Goal: Information Seeking & Learning: Learn about a topic

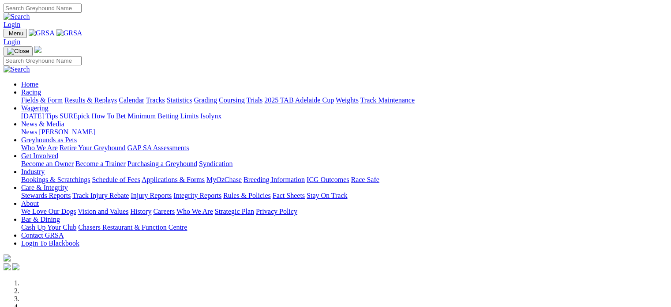
scroll to position [319, 0]
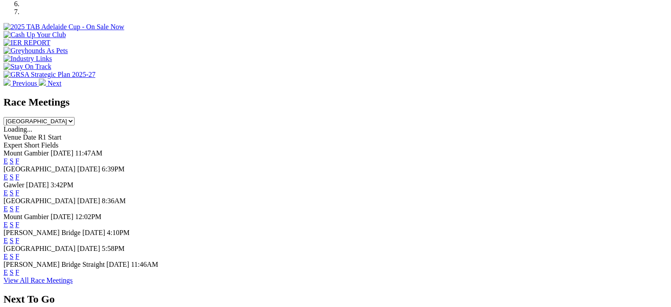
click at [8, 173] on link "E" at bounding box center [6, 177] width 4 height 8
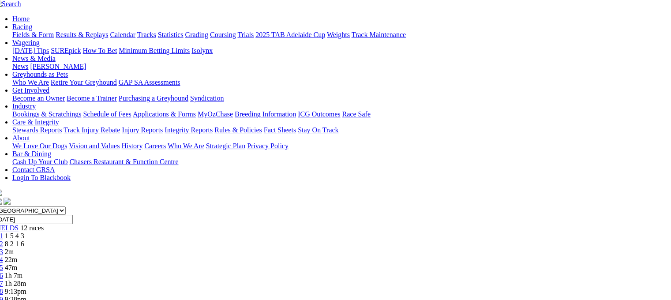
scroll to position [71, 9]
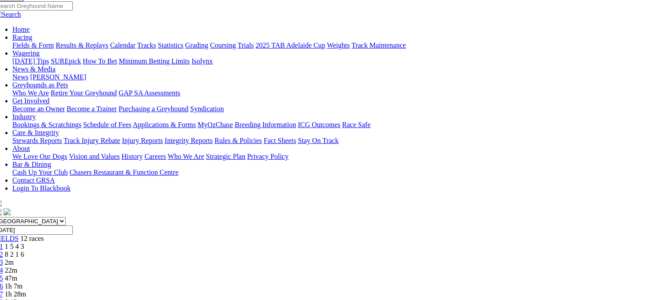
click at [14, 259] on span "2m" at bounding box center [9, 263] width 9 height 8
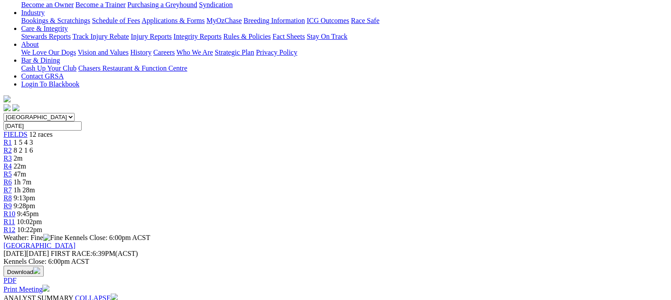
scroll to position [176, 0]
